Goal: Task Accomplishment & Management: Manage account settings

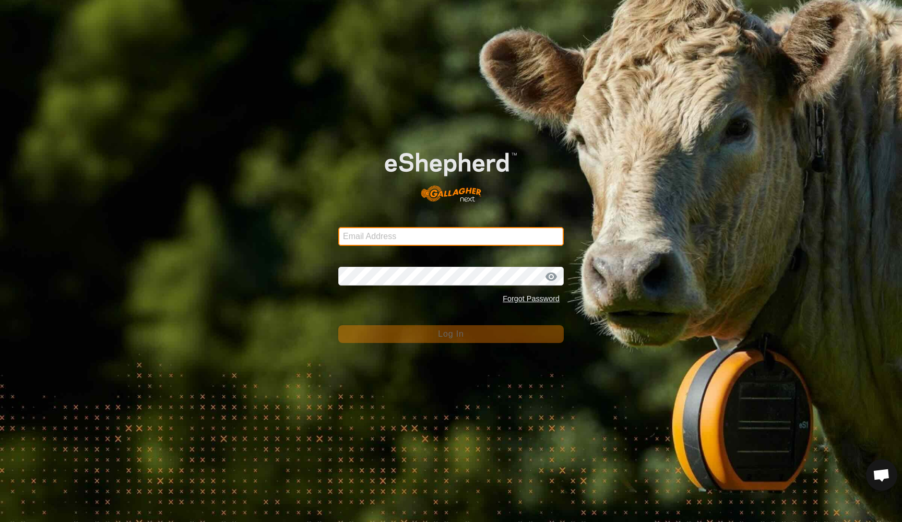
type input "[EMAIL_ADDRESS][DOMAIN_NAME]"
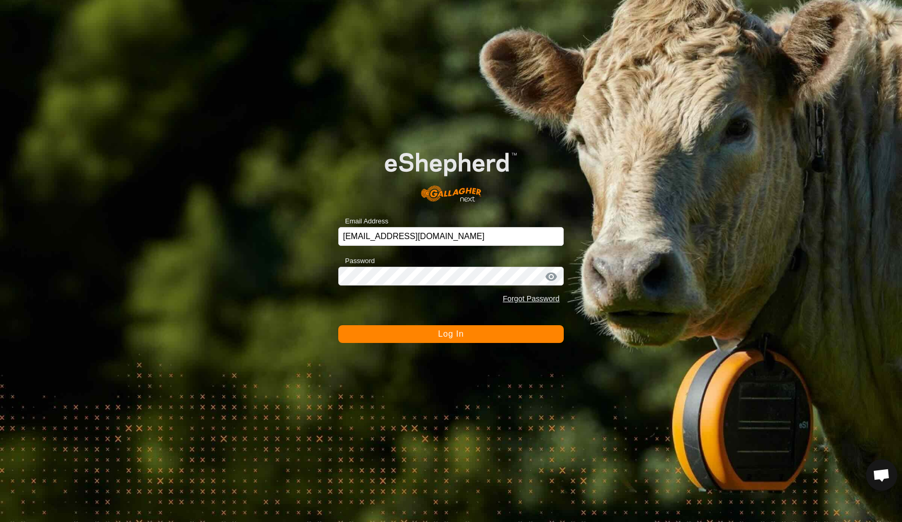
click at [445, 335] on span "Log In" at bounding box center [451, 334] width 26 height 9
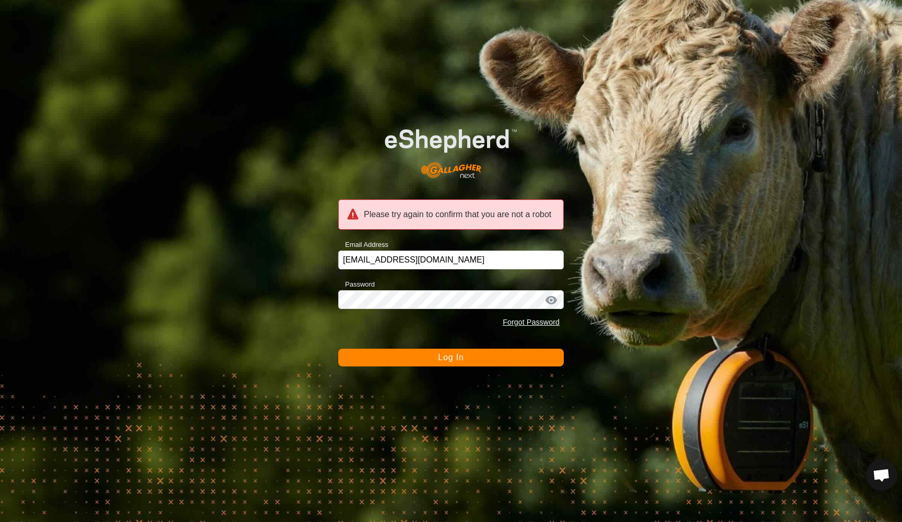
click at [449, 356] on span "Log In" at bounding box center [451, 357] width 26 height 9
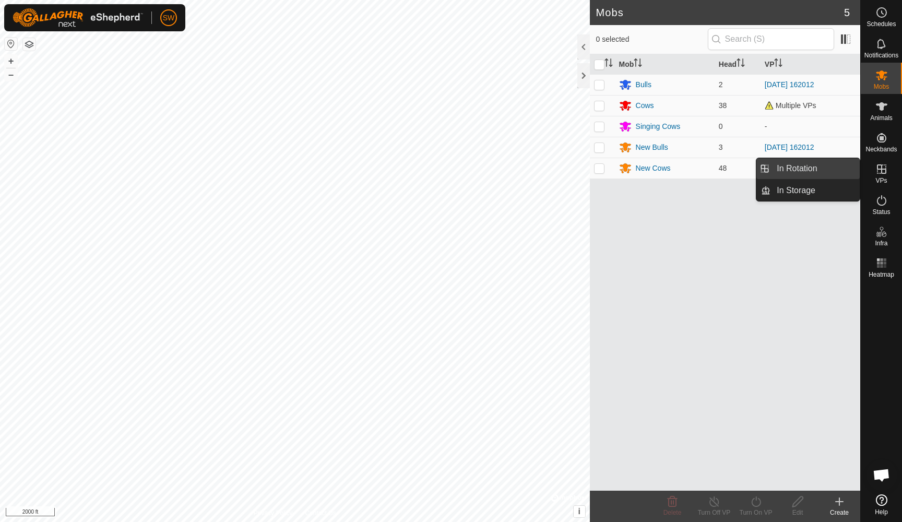
click at [793, 163] on link "In Rotation" at bounding box center [815, 168] width 89 height 21
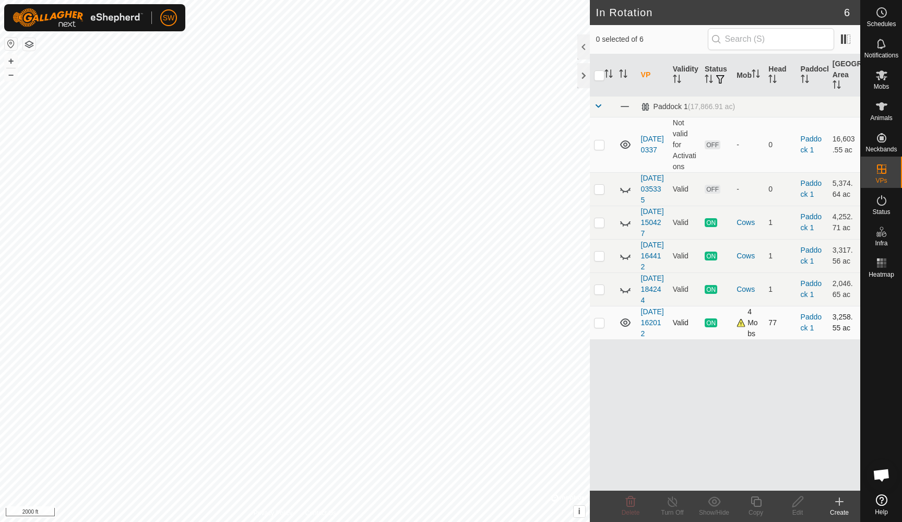
click at [600, 327] on p-checkbox at bounding box center [599, 323] width 10 height 8
checkbox input "false"
click at [598, 294] on p-checkbox at bounding box center [599, 289] width 10 height 8
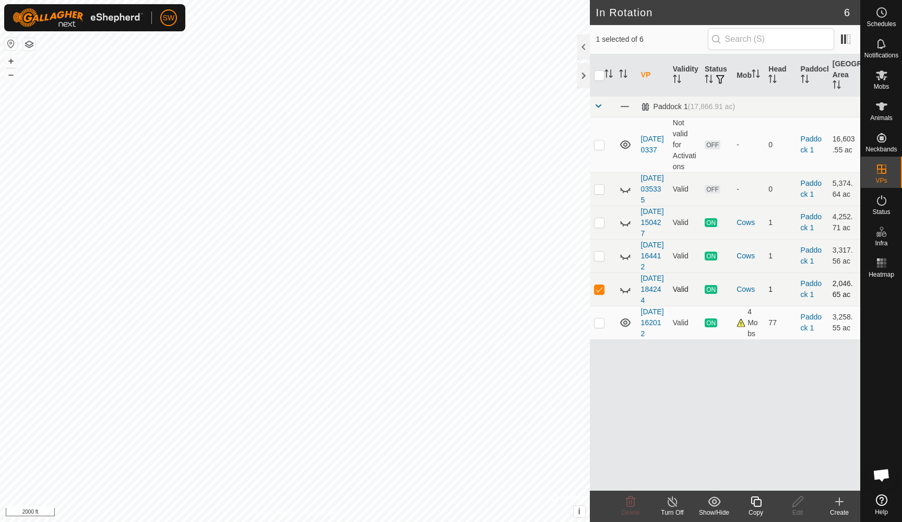
checkbox input "false"
click at [597, 260] on p-checkbox at bounding box center [599, 256] width 10 height 8
checkbox input "false"
click at [597, 227] on p-checkbox at bounding box center [599, 222] width 10 height 8
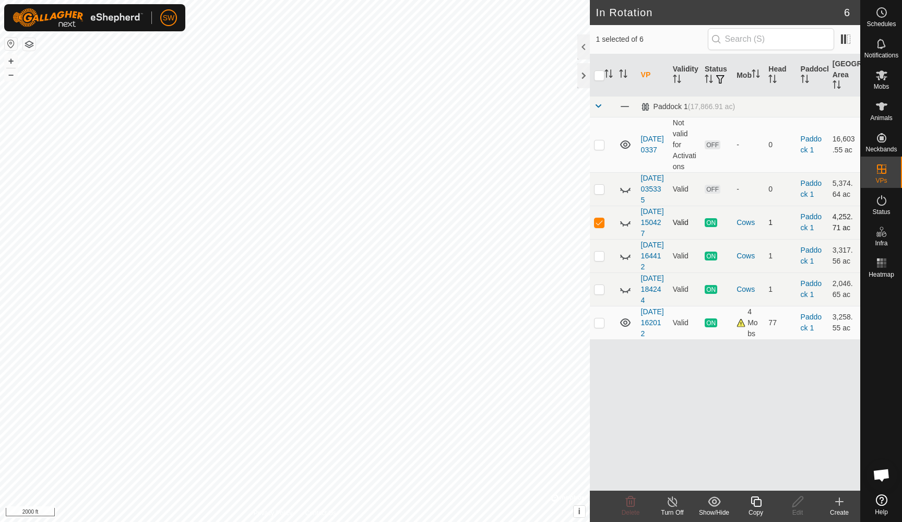
click at [597, 227] on p-checkbox at bounding box center [599, 222] width 10 height 8
checkbox input "false"
click at [14, 63] on button "+" at bounding box center [11, 61] width 13 height 13
click at [9, 57] on button "+" at bounding box center [11, 61] width 13 height 13
click at [10, 58] on button "+" at bounding box center [11, 61] width 13 height 13
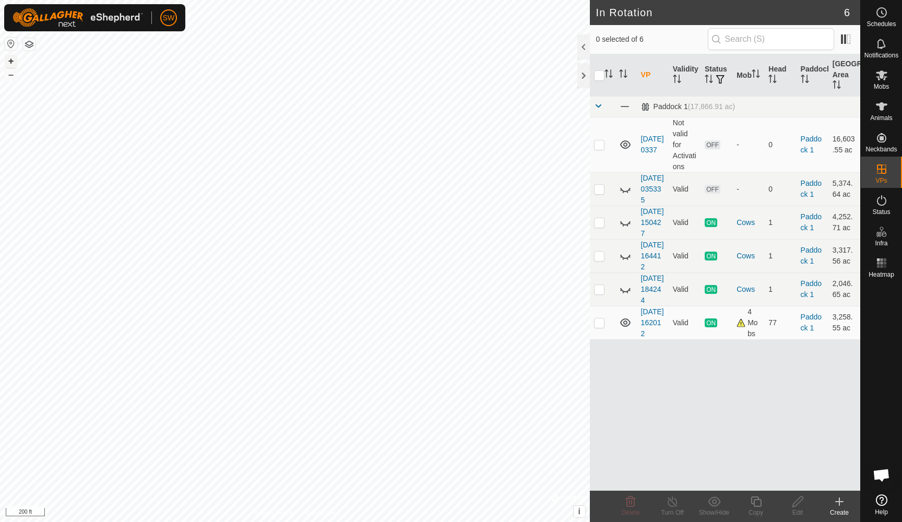
click at [10, 60] on button "+" at bounding box center [11, 61] width 13 height 13
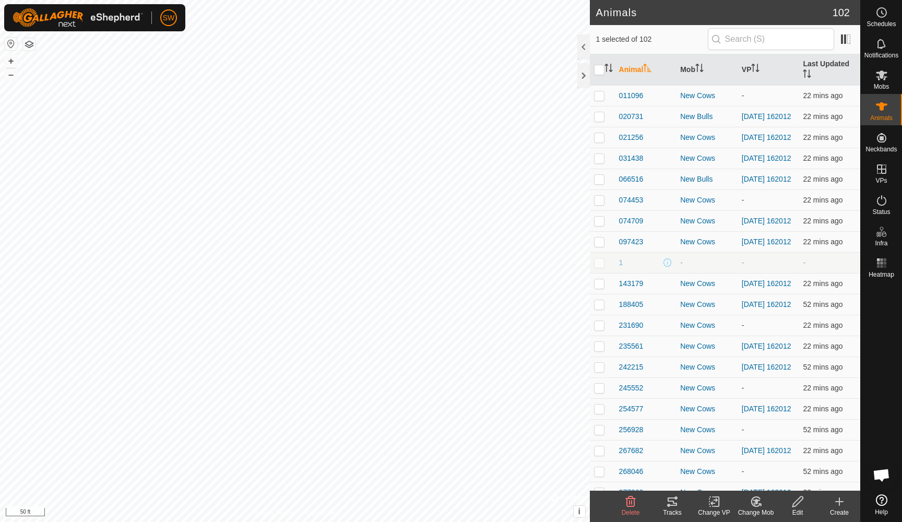
click at [672, 499] on icon at bounding box center [672, 502] width 13 height 13
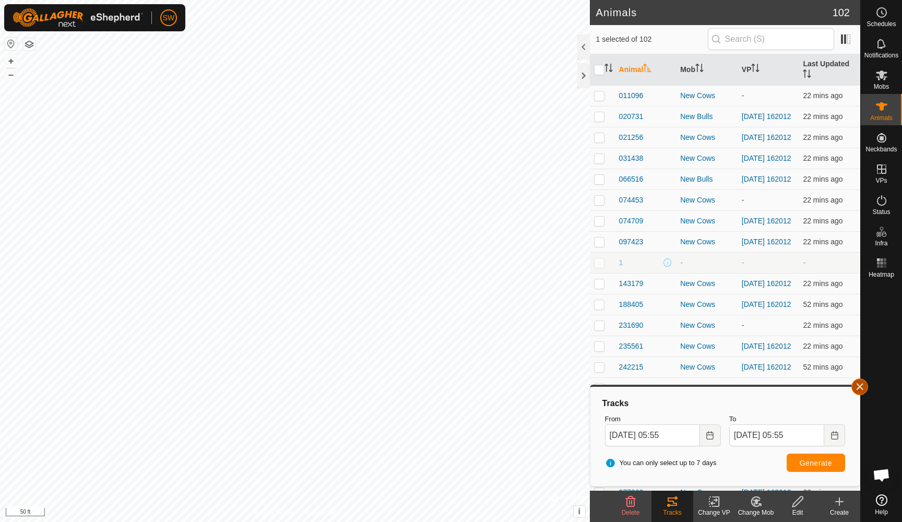
click at [860, 392] on button "button" at bounding box center [860, 387] width 17 height 17
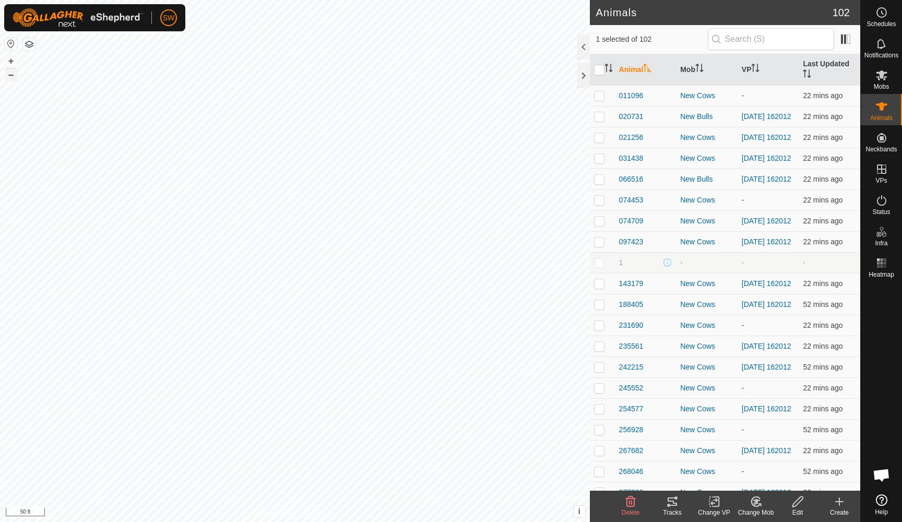
click at [13, 77] on button "–" at bounding box center [11, 74] width 13 height 13
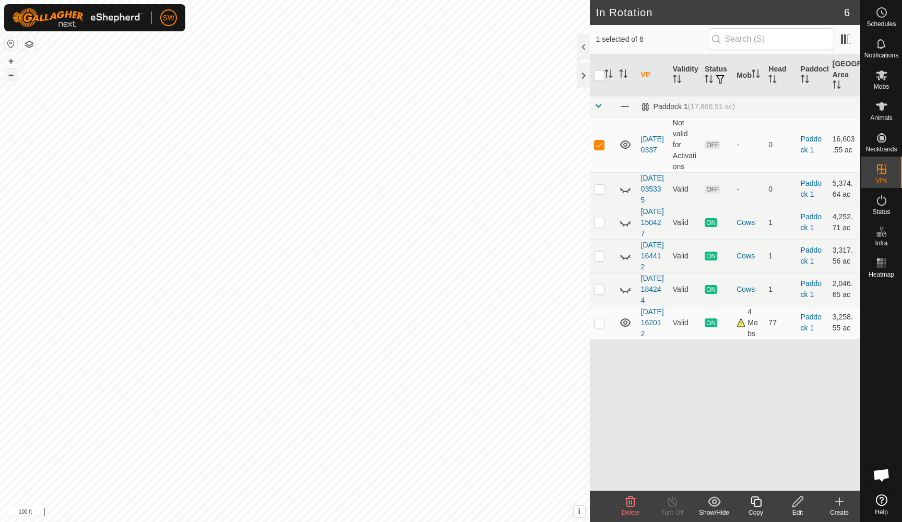
checkbox input "false"
click at [9, 73] on button "–" at bounding box center [11, 74] width 13 height 13
click at [13, 73] on button "–" at bounding box center [11, 74] width 13 height 13
click at [11, 75] on button "–" at bounding box center [11, 74] width 13 height 13
